Goal: Task Accomplishment & Management: Complete application form

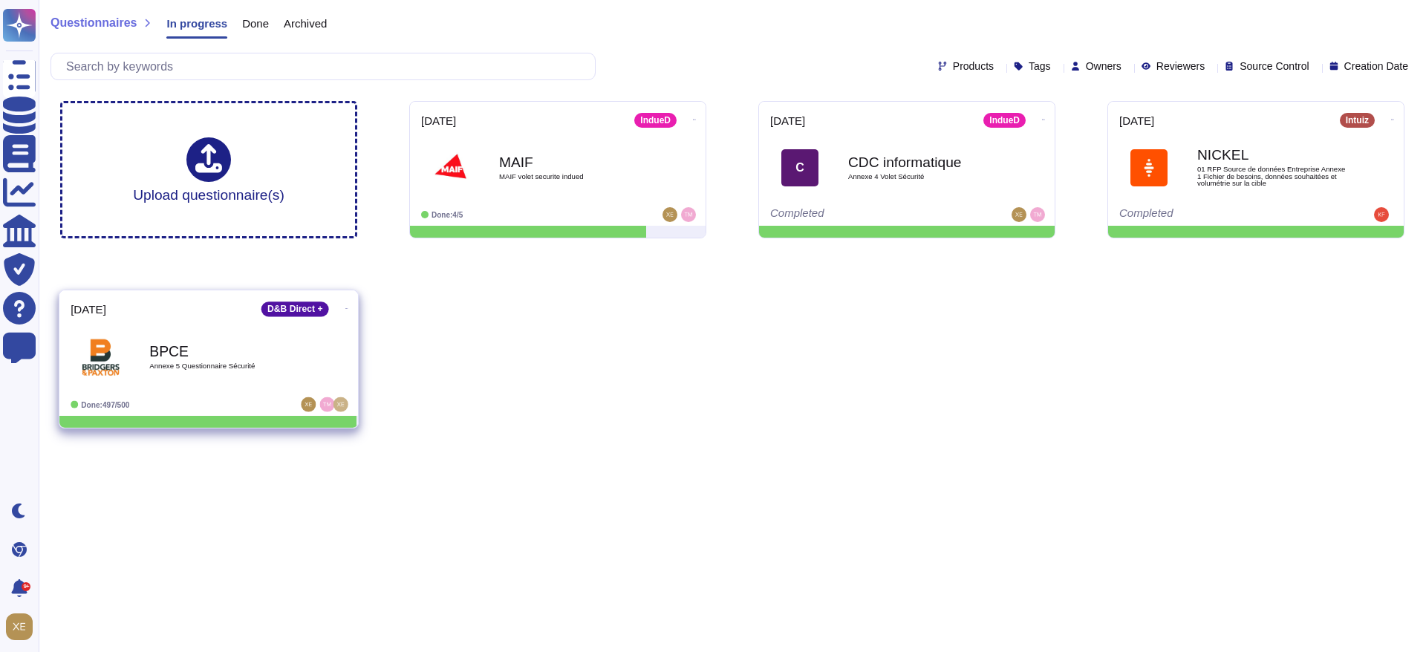
click at [225, 371] on div "BPCE Annexe 5 Questionnaire Sécurité" at bounding box center [224, 357] width 150 height 60
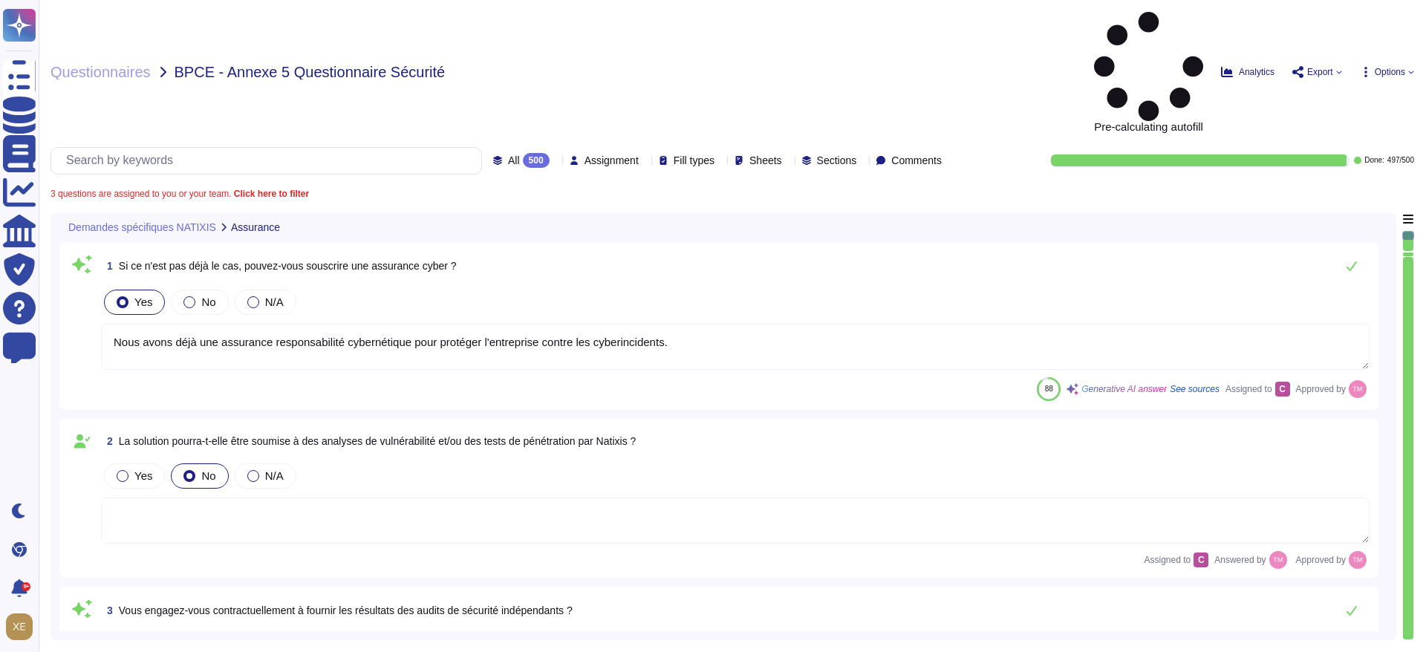
type textarea "Nous avons déjà une assurance responsabilité cybernétique pour protéger l'entre…"
type textarea "Nous ne nous engageons pas contractuellement à fournir les résultats des audits…"
type textarea "Il n'y a pas encore d'accord en place entre nos entreprises. Cependant, le cont…"
type textarea "Oui, nous nous engageons à effectuer des tests de pénétration externes et inter…"
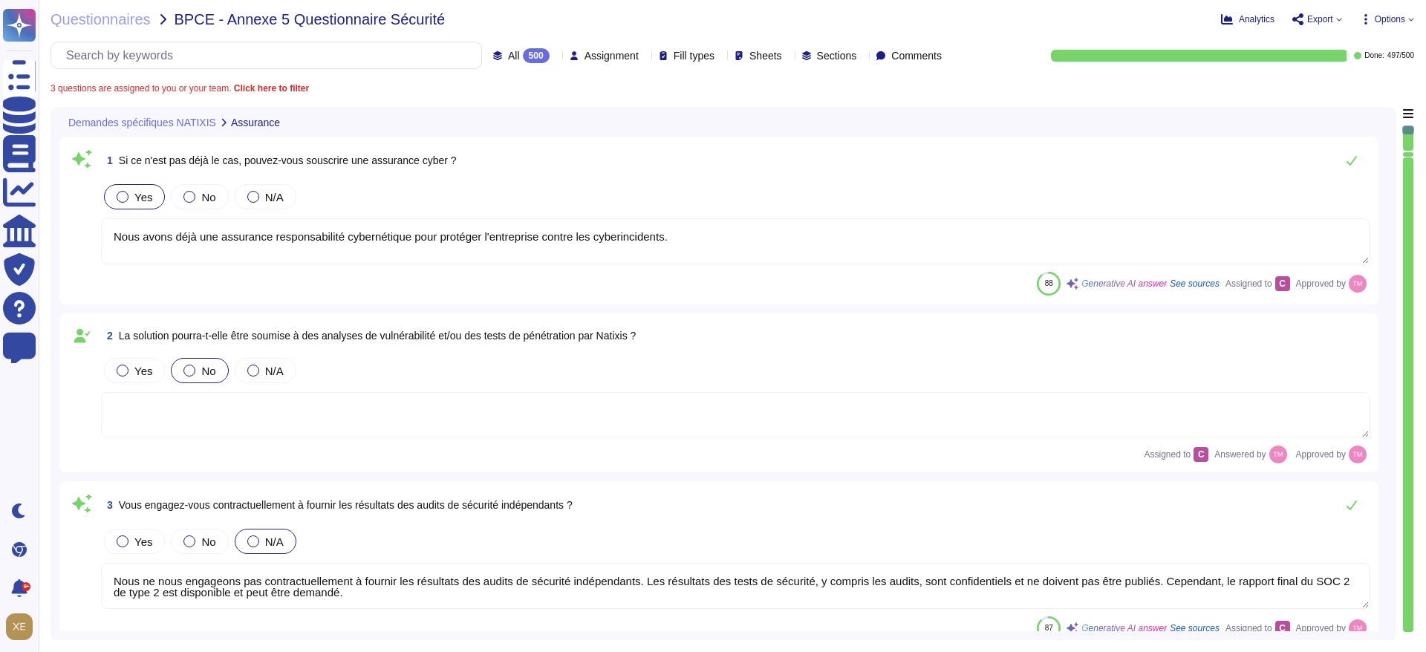
click at [1329, 16] on span "Export" at bounding box center [1320, 19] width 26 height 9
click at [1345, 90] on p "Download" at bounding box center [1371, 111] width 53 height 42
